Goal: Information Seeking & Learning: Learn about a topic

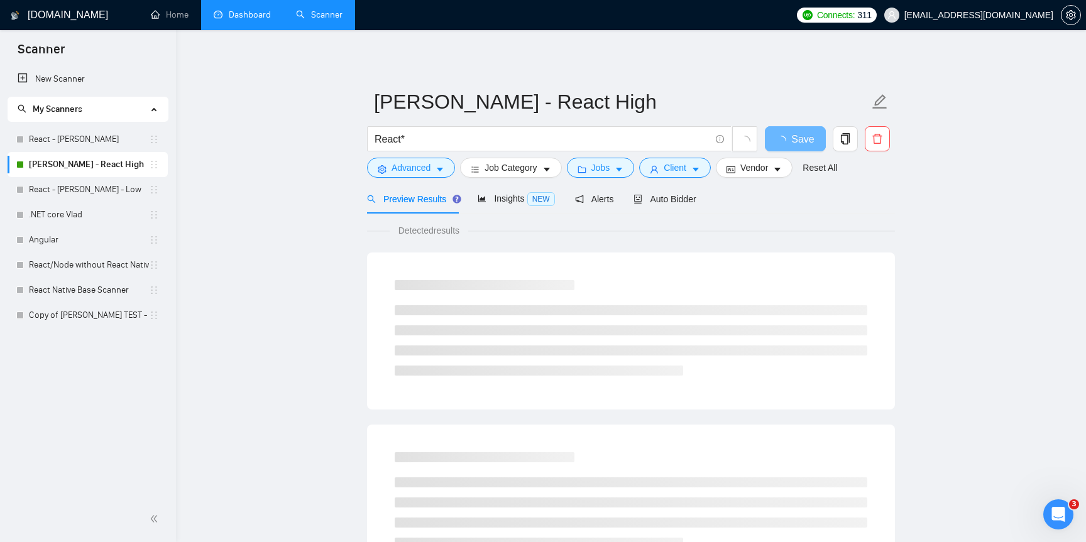
click at [244, 11] on link "Dashboard" at bounding box center [242, 14] width 57 height 11
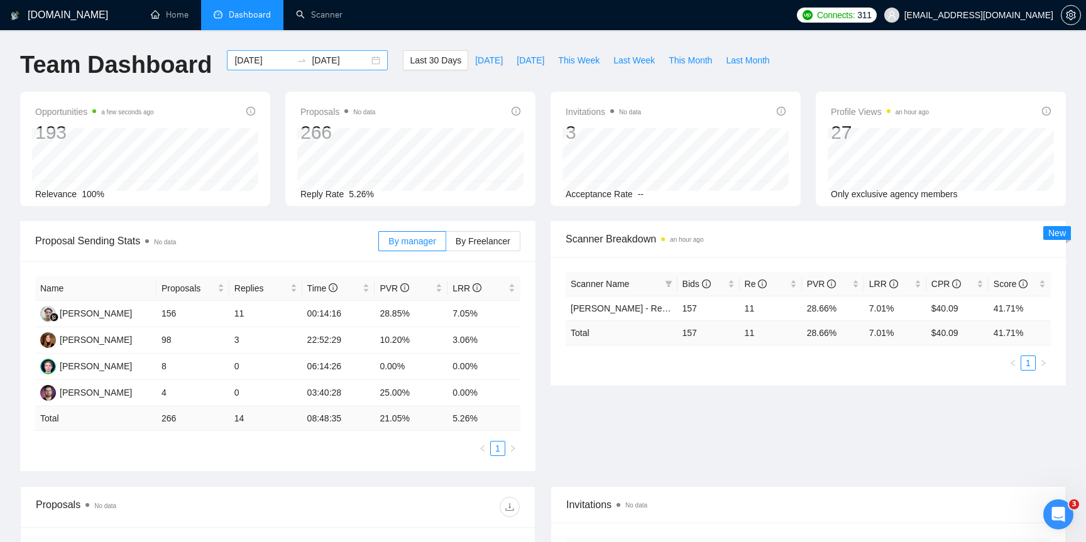
click at [361, 63] on div "[DATE] [DATE]" at bounding box center [307, 60] width 161 height 20
click at [760, 58] on span "Last Month" at bounding box center [747, 60] width 43 height 14
type input "[DATE]"
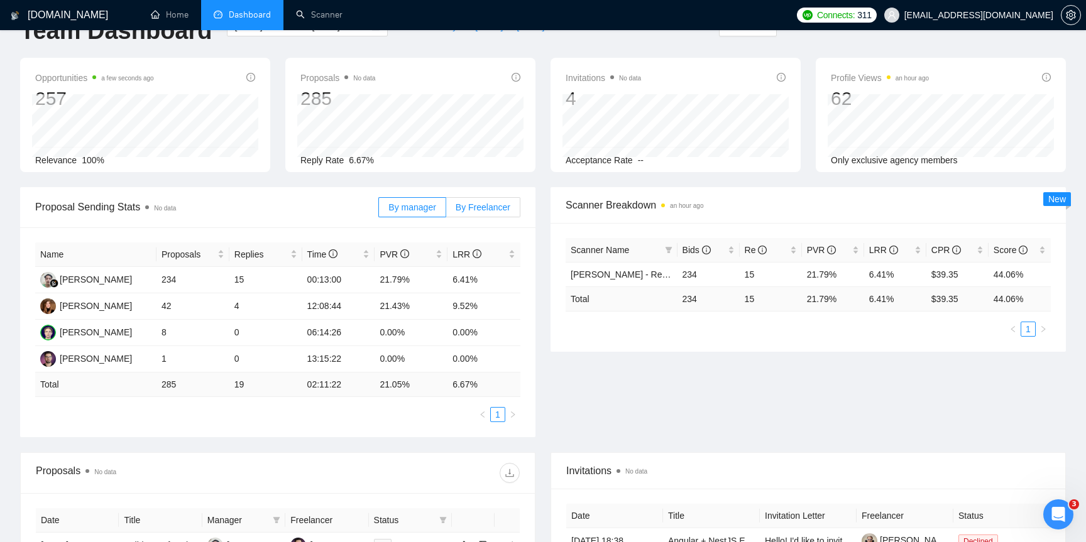
scroll to position [36, 0]
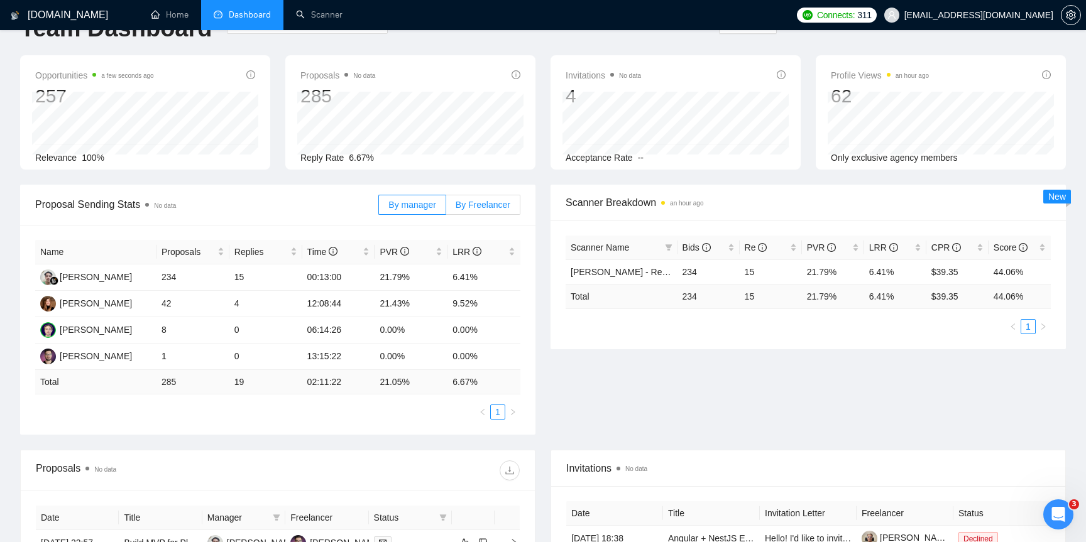
click at [495, 200] on span "By Freelancer" at bounding box center [483, 205] width 55 height 10
click at [446, 208] on input "By Freelancer" at bounding box center [446, 208] width 0 height 0
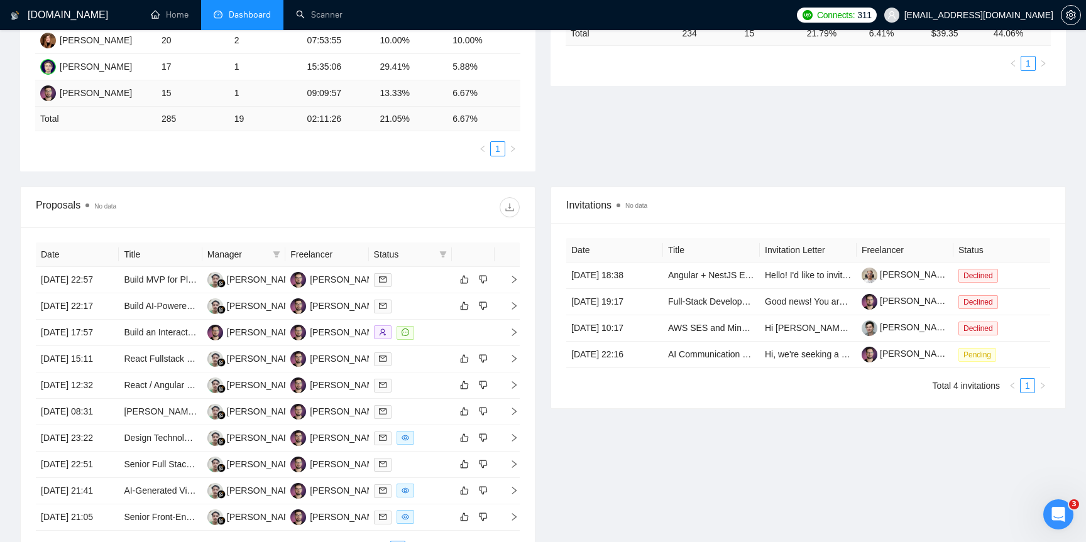
scroll to position [314, 0]
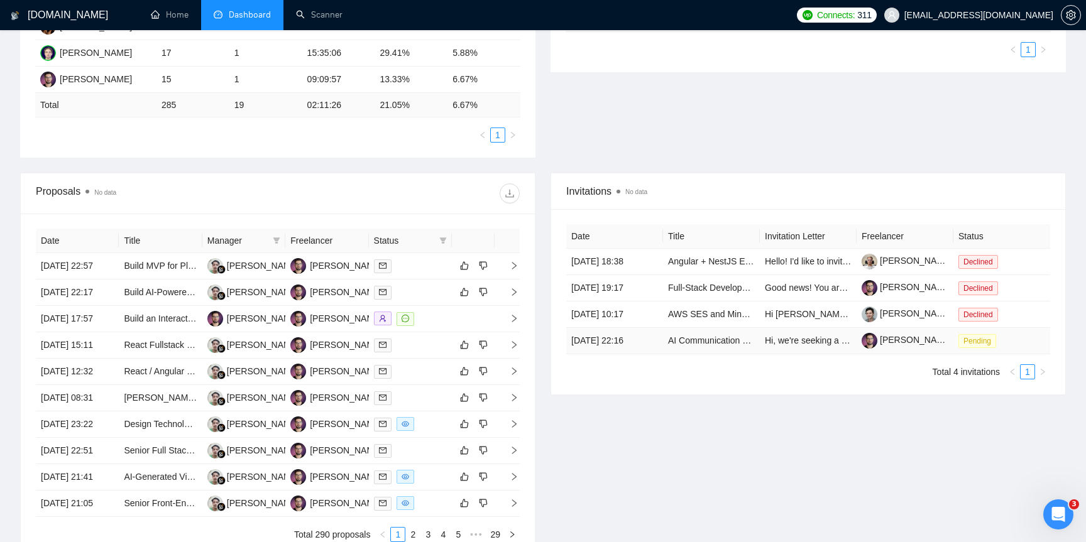
click at [685, 335] on td "AI Communication & Translation Assistant Tool Development" at bounding box center [711, 341] width 97 height 26
click at [687, 339] on link "AI Communication & Translation Assistant Tool Development" at bounding box center [786, 341] width 236 height 10
